Goal: Information Seeking & Learning: Learn about a topic

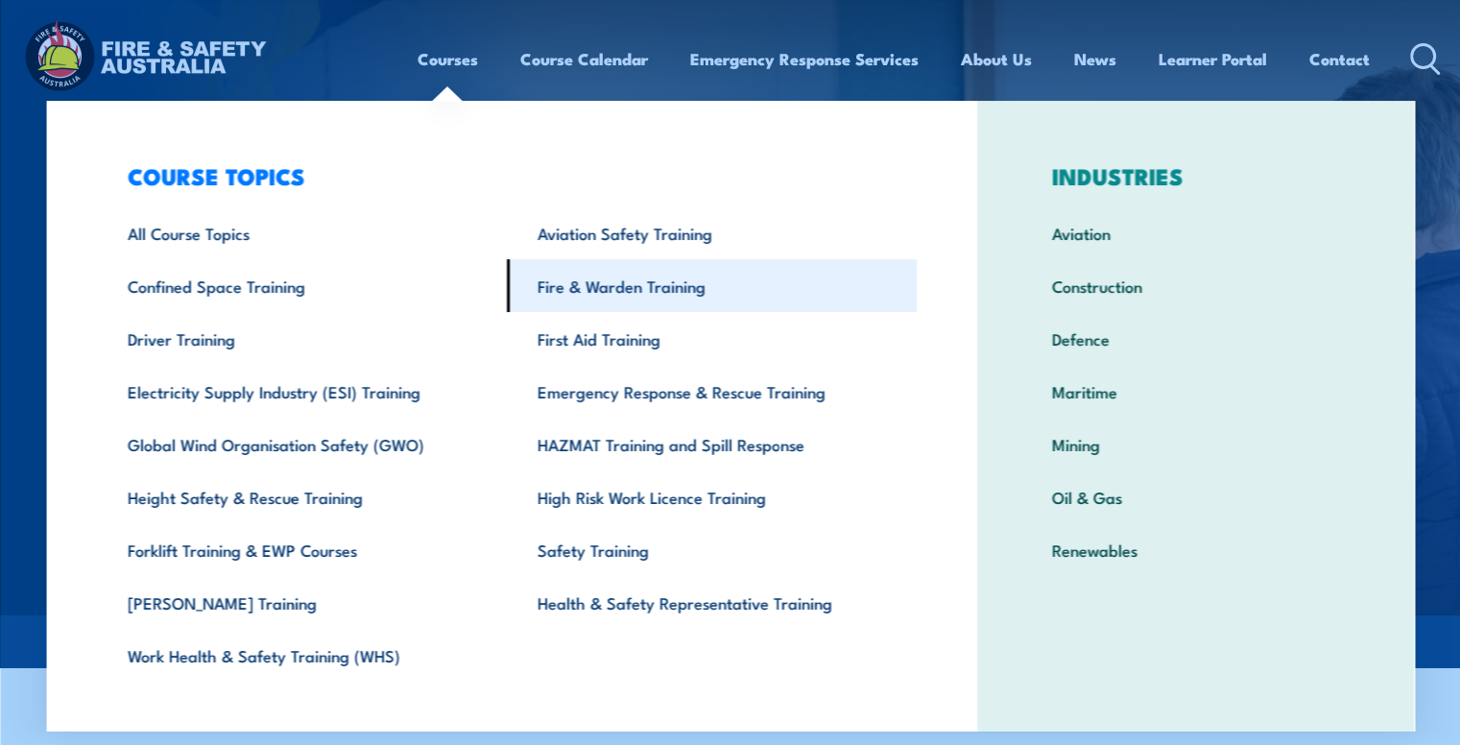
click at [599, 283] on link "Fire & Warden Training" at bounding box center [712, 285] width 410 height 53
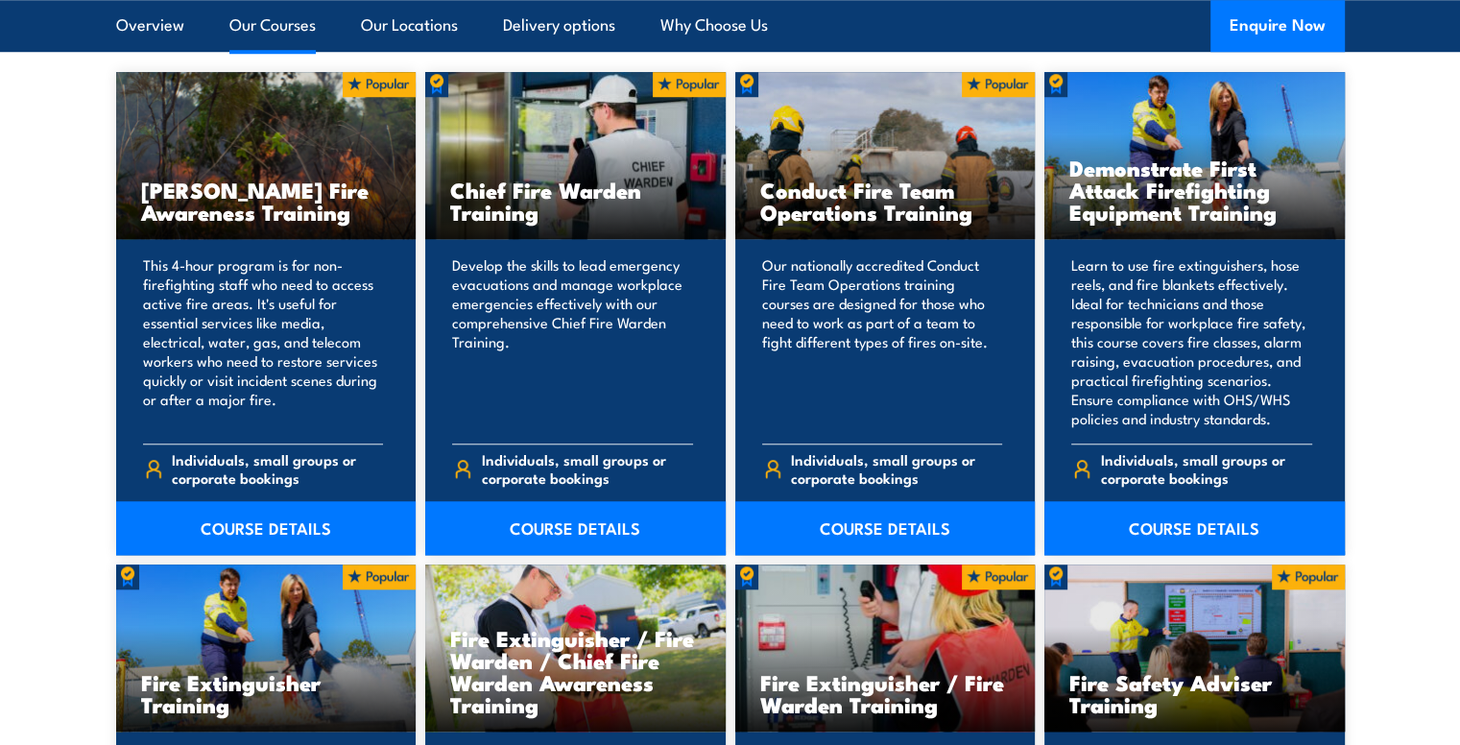
scroll to position [1554, 0]
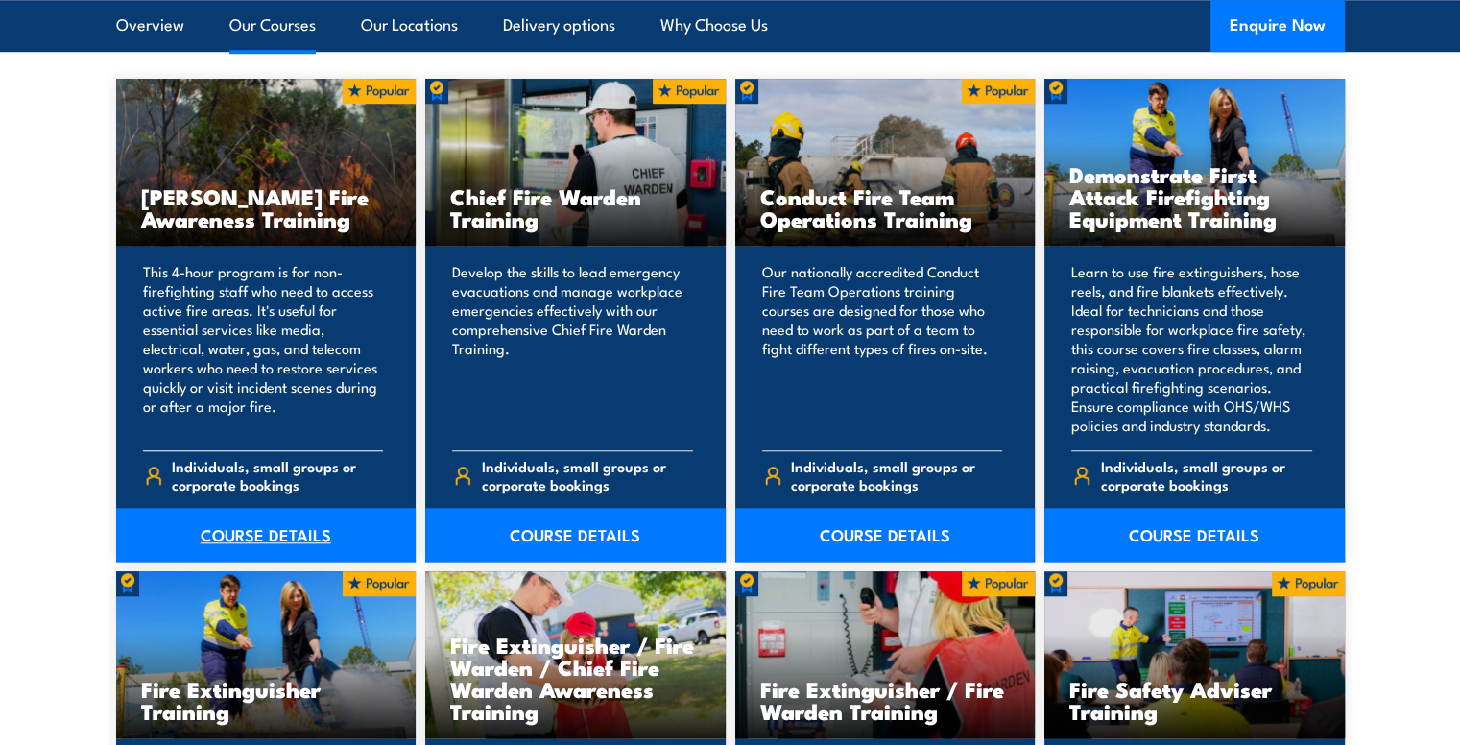
click at [267, 534] on link "COURSE DETAILS" at bounding box center [266, 535] width 300 height 54
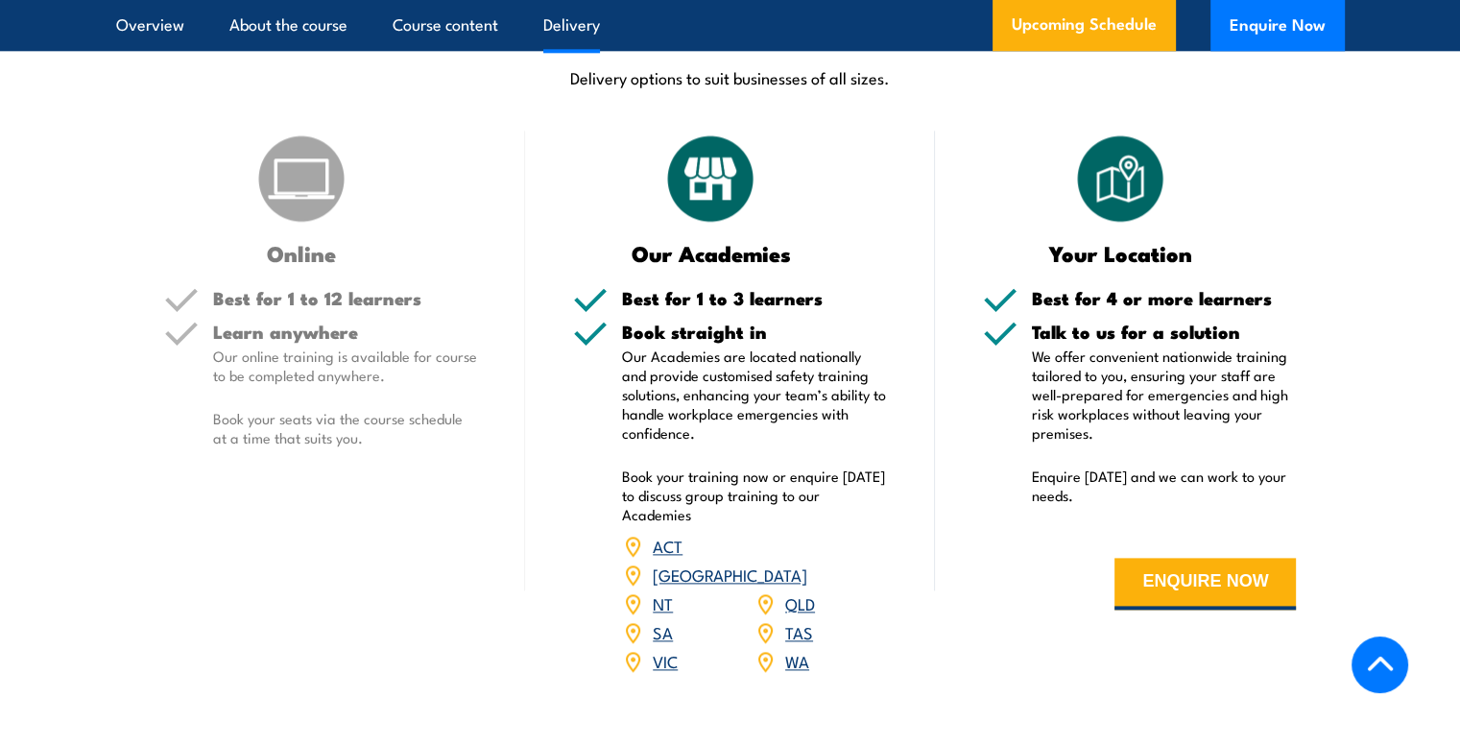
scroll to position [2383, 0]
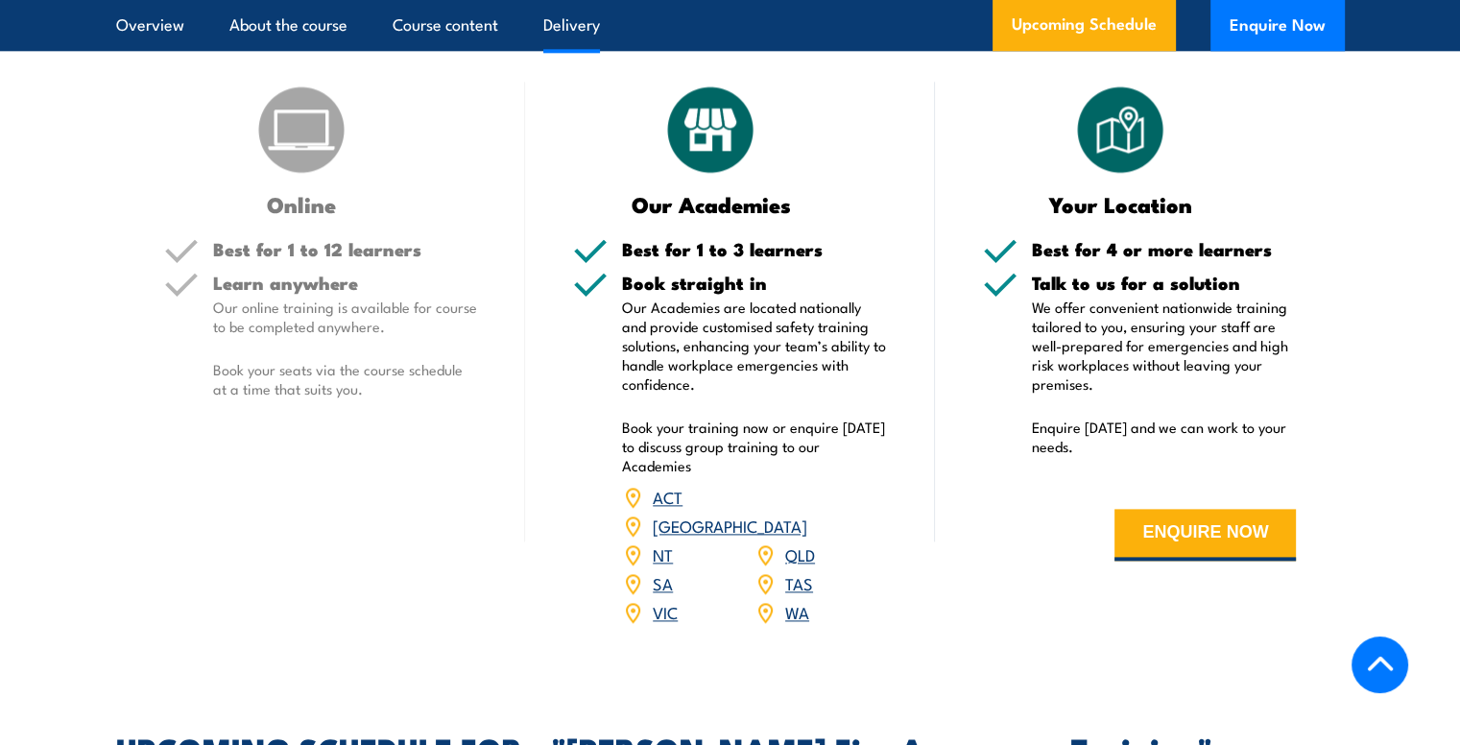
click at [801, 542] on link "QLD" at bounding box center [800, 553] width 30 height 23
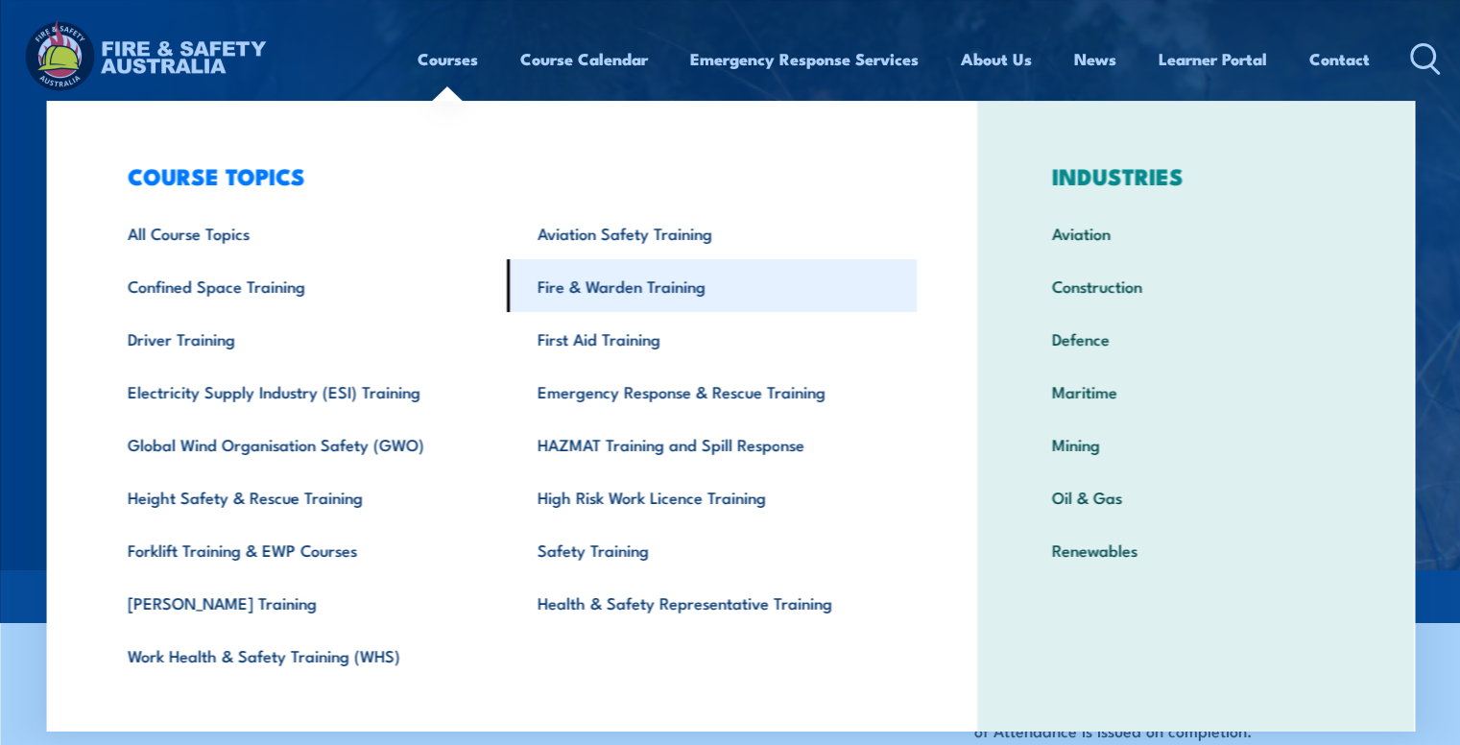
click at [587, 282] on link "Fire & Warden Training" at bounding box center [712, 285] width 410 height 53
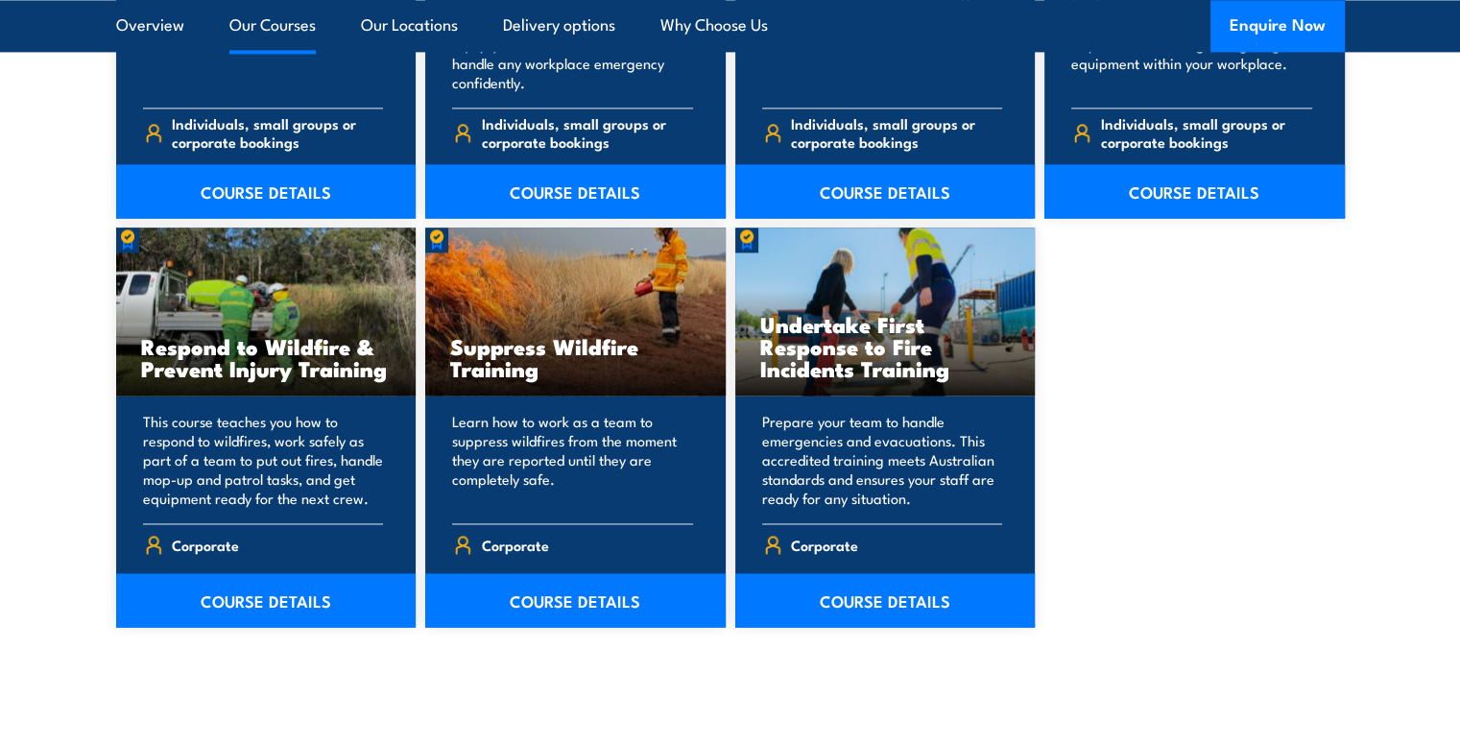
scroll to position [2882, 0]
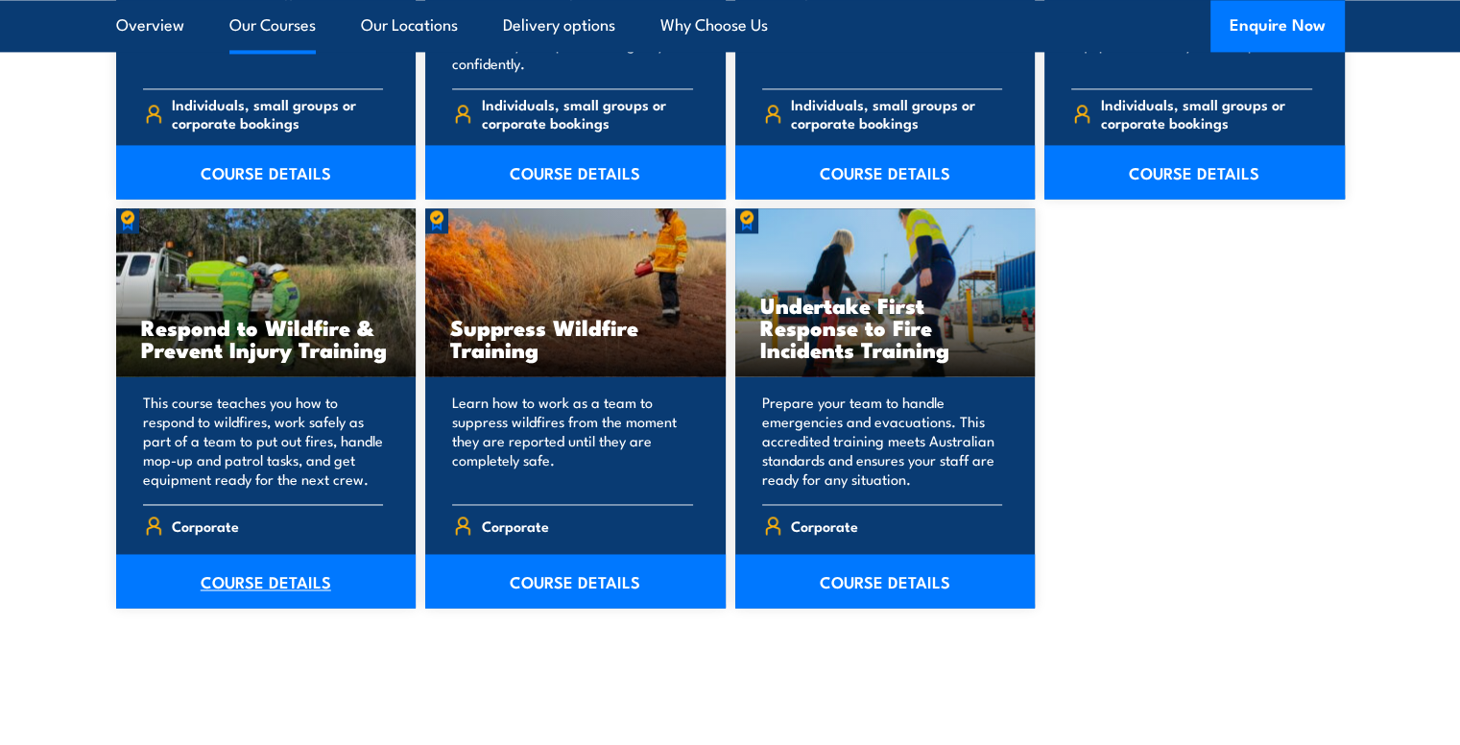
click at [265, 577] on link "COURSE DETAILS" at bounding box center [266, 581] width 300 height 54
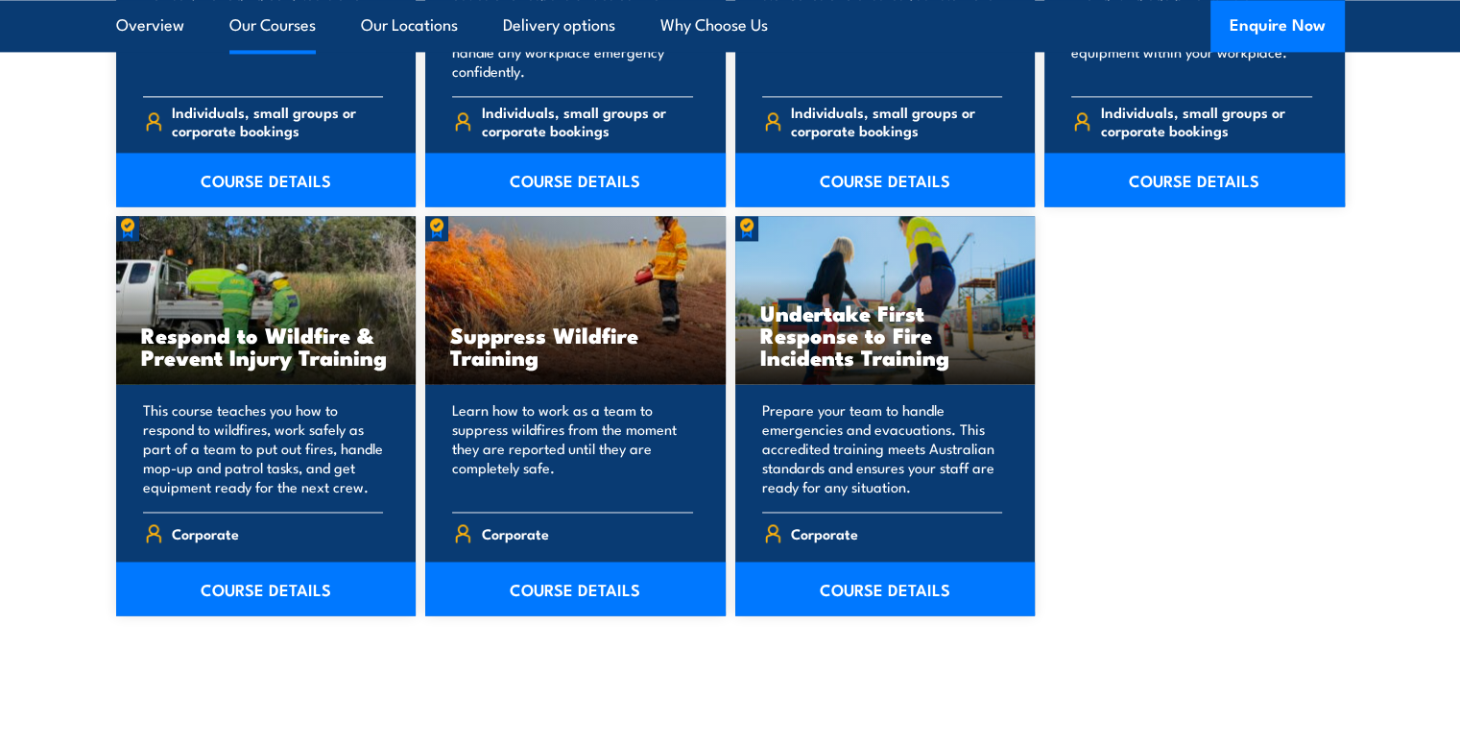
scroll to position [2882, 0]
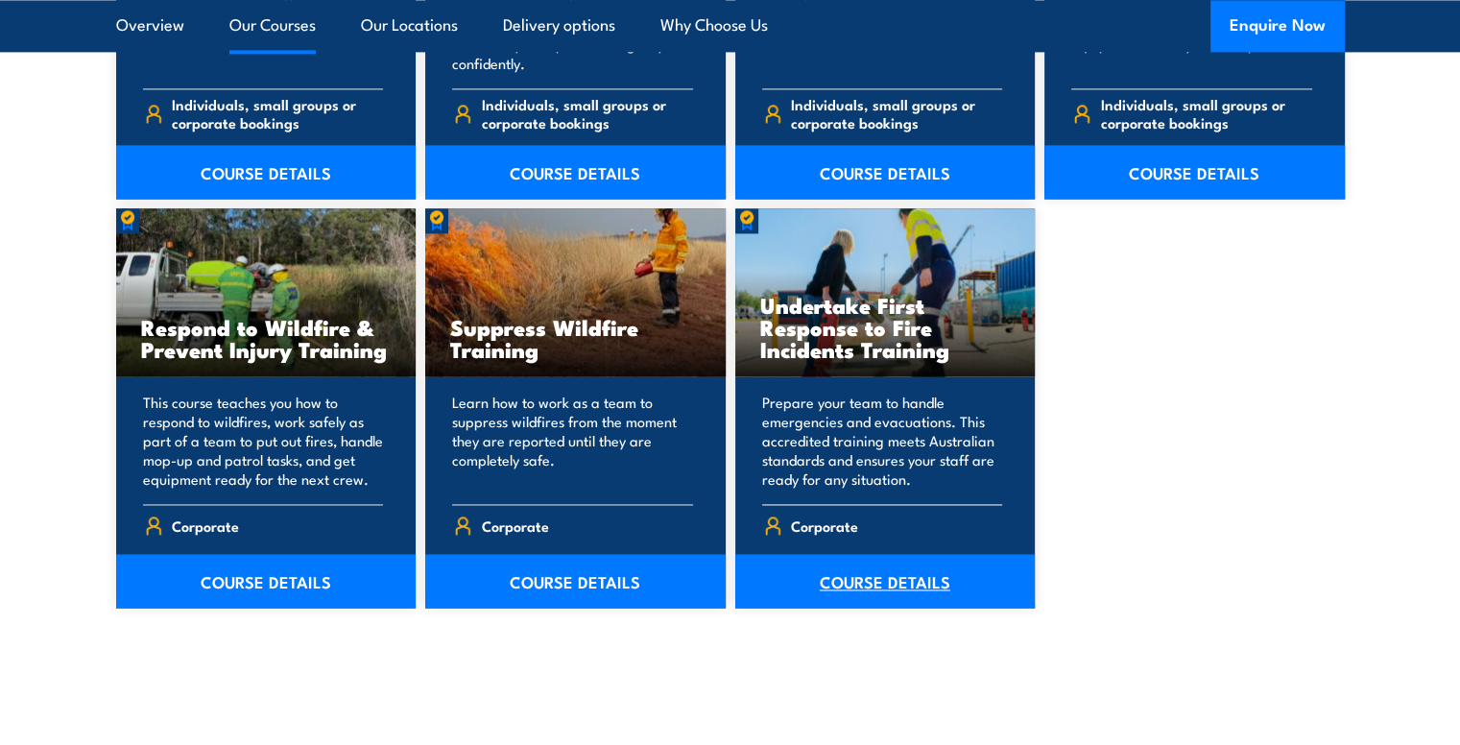
click at [872, 581] on link "COURSE DETAILS" at bounding box center [885, 581] width 300 height 54
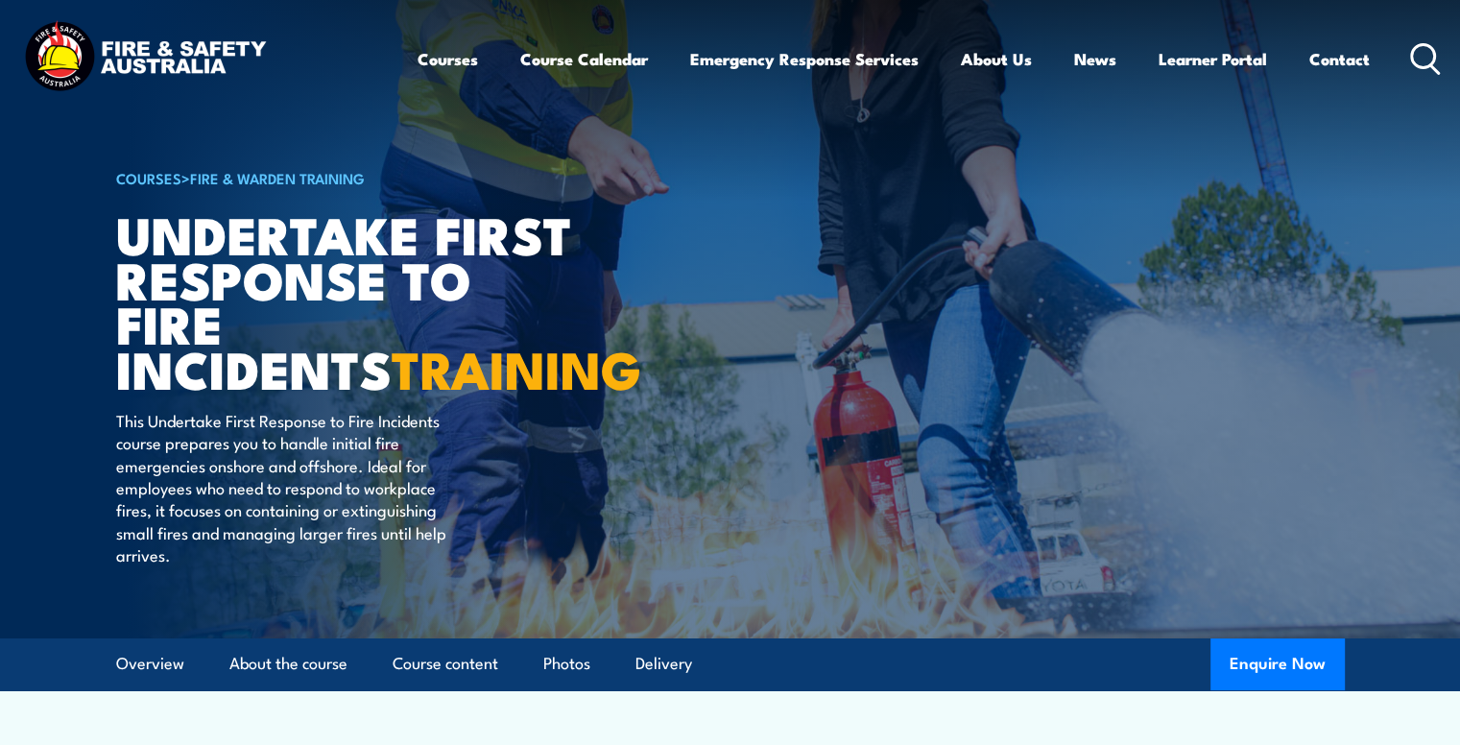
click at [1459, 56] on html "Courses Course Calendar Emergency Response Services Services Overview Emergency…" at bounding box center [730, 372] width 1460 height 745
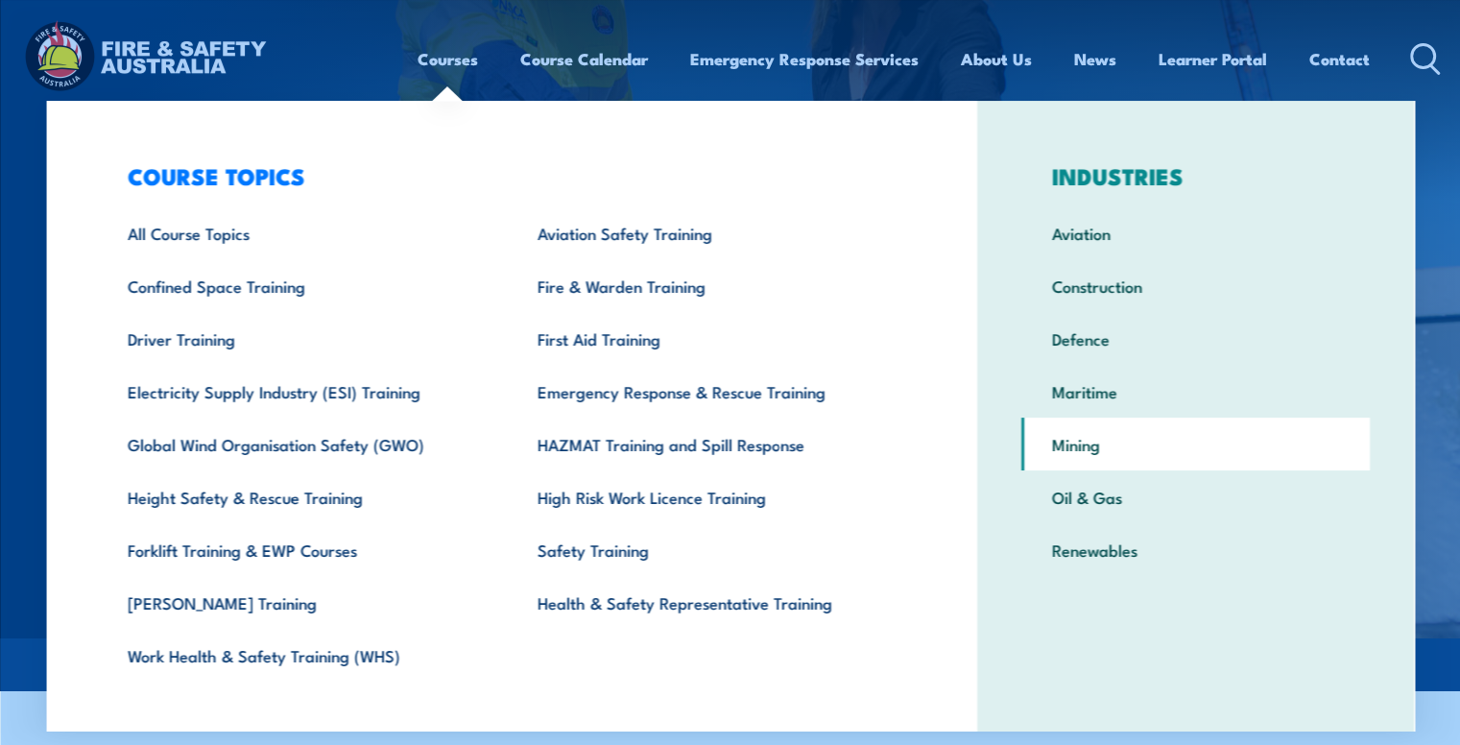
click at [1088, 448] on link "Mining" at bounding box center [1195, 444] width 348 height 53
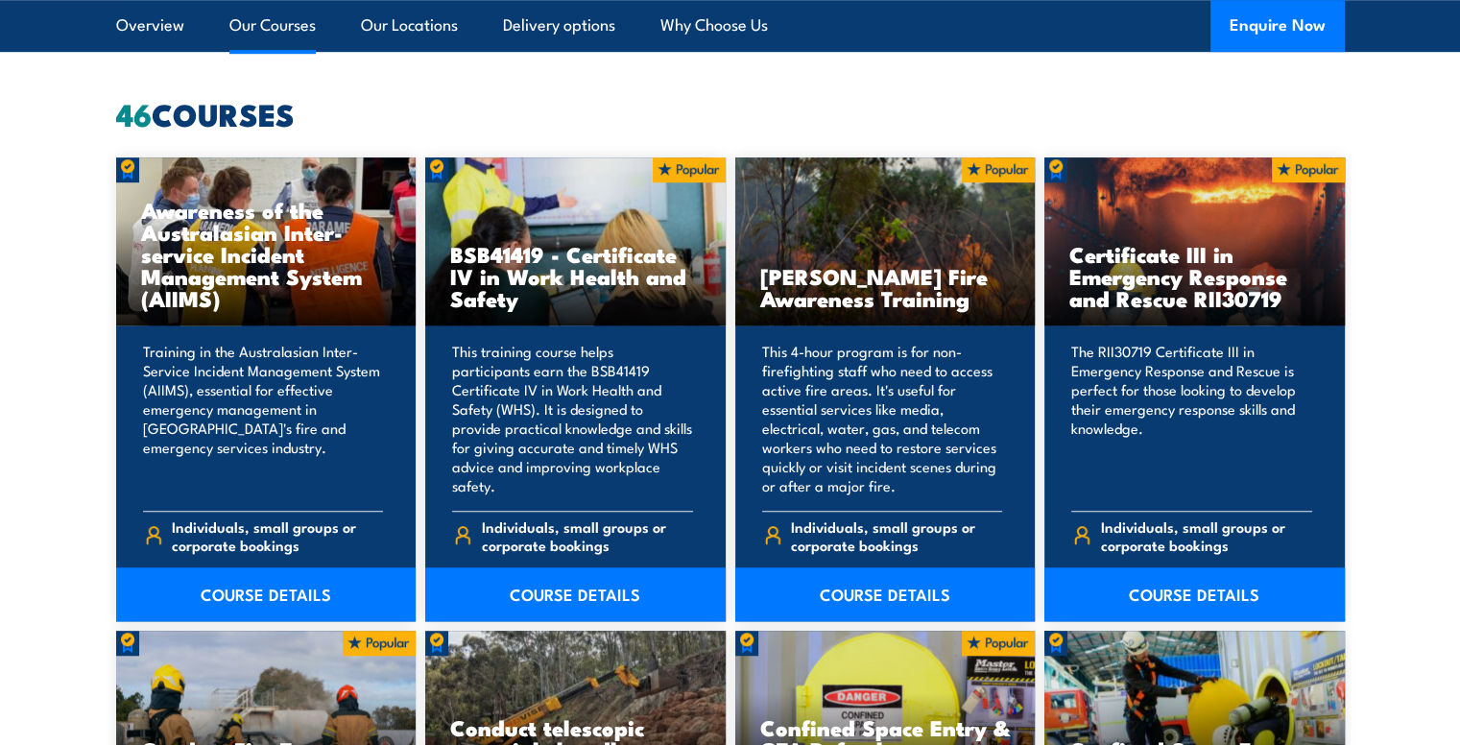
scroll to position [1325, 0]
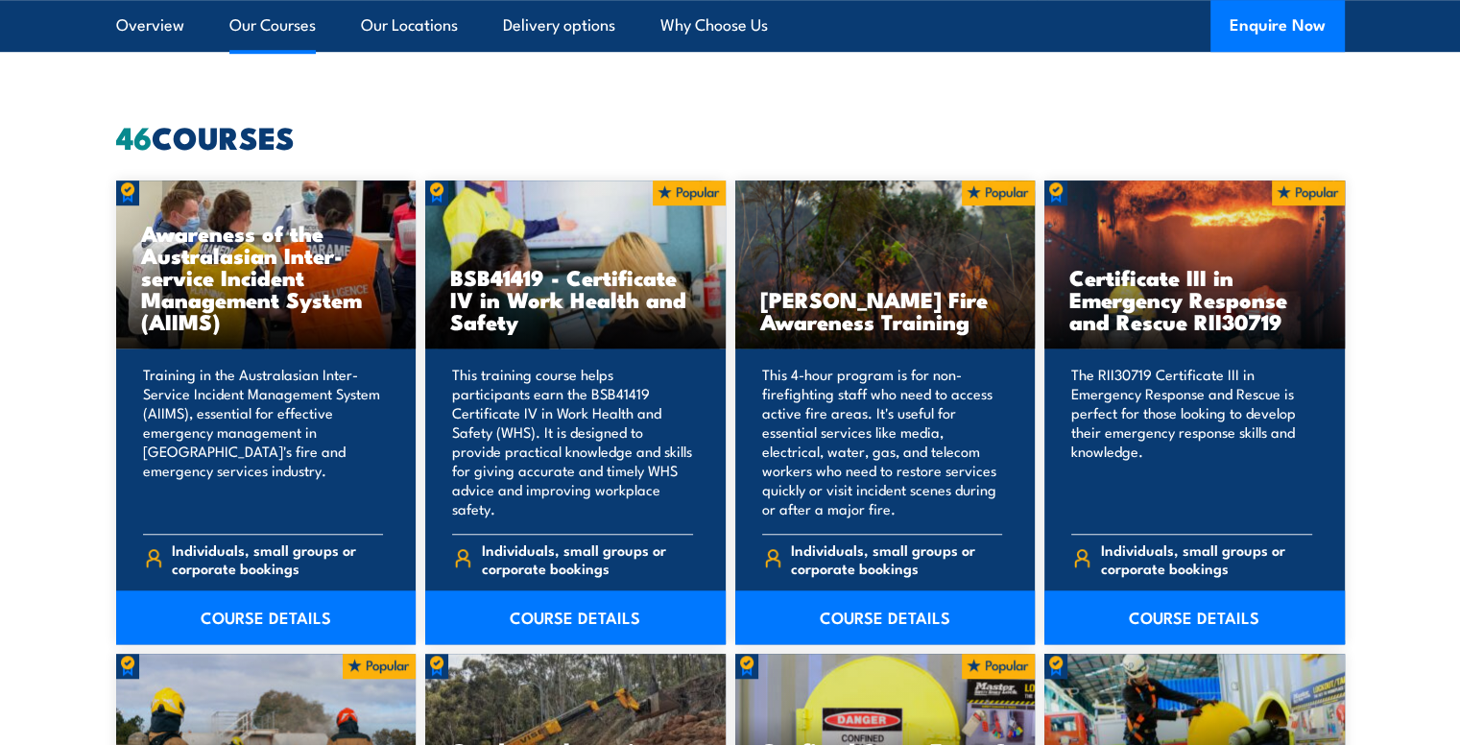
drag, startPoint x: 1471, startPoint y: 46, endPoint x: 1463, endPoint y: 136, distance: 90.6
click at [847, 610] on link "COURSE DETAILS" at bounding box center [885, 617] width 300 height 54
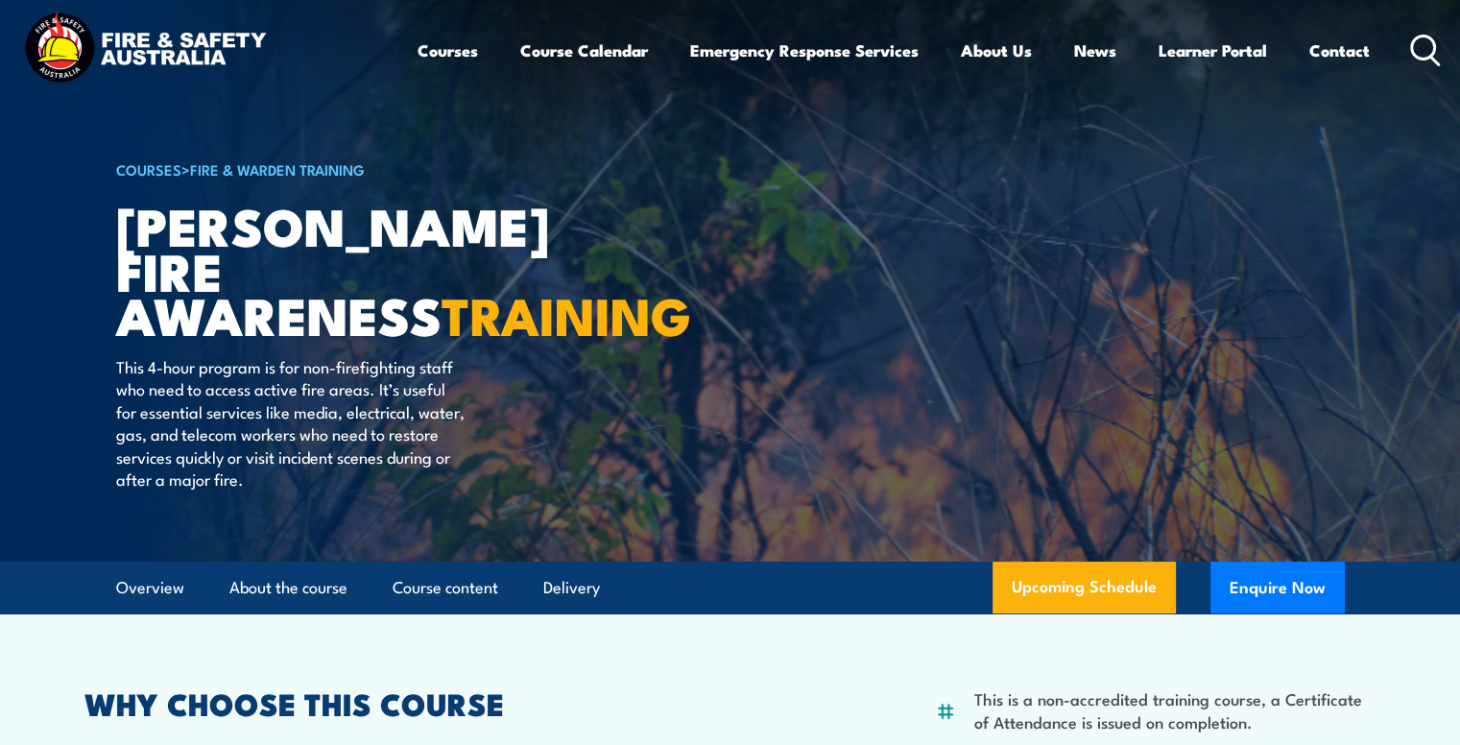
scroll to position [4, 0]
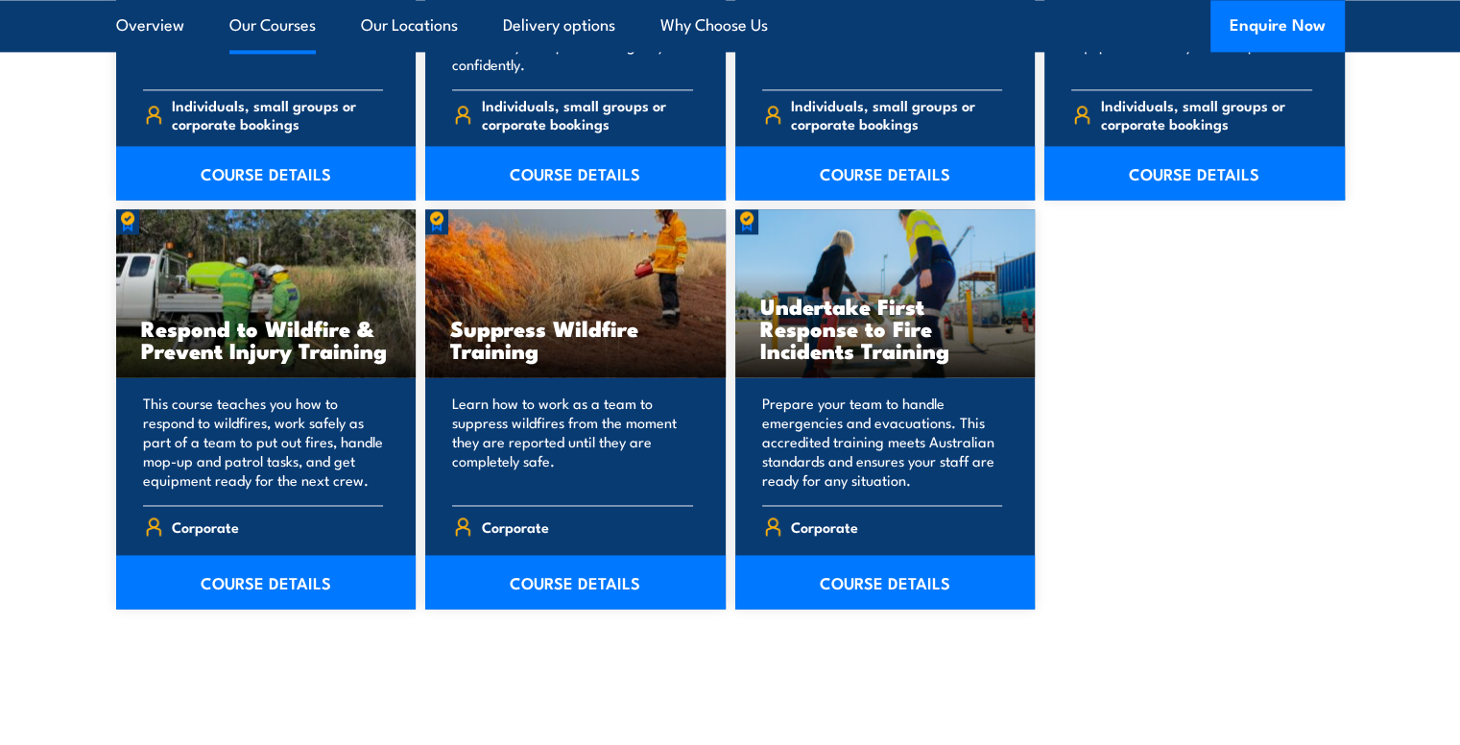
scroll to position [2882, 0]
